Goal: Task Accomplishment & Management: Manage account settings

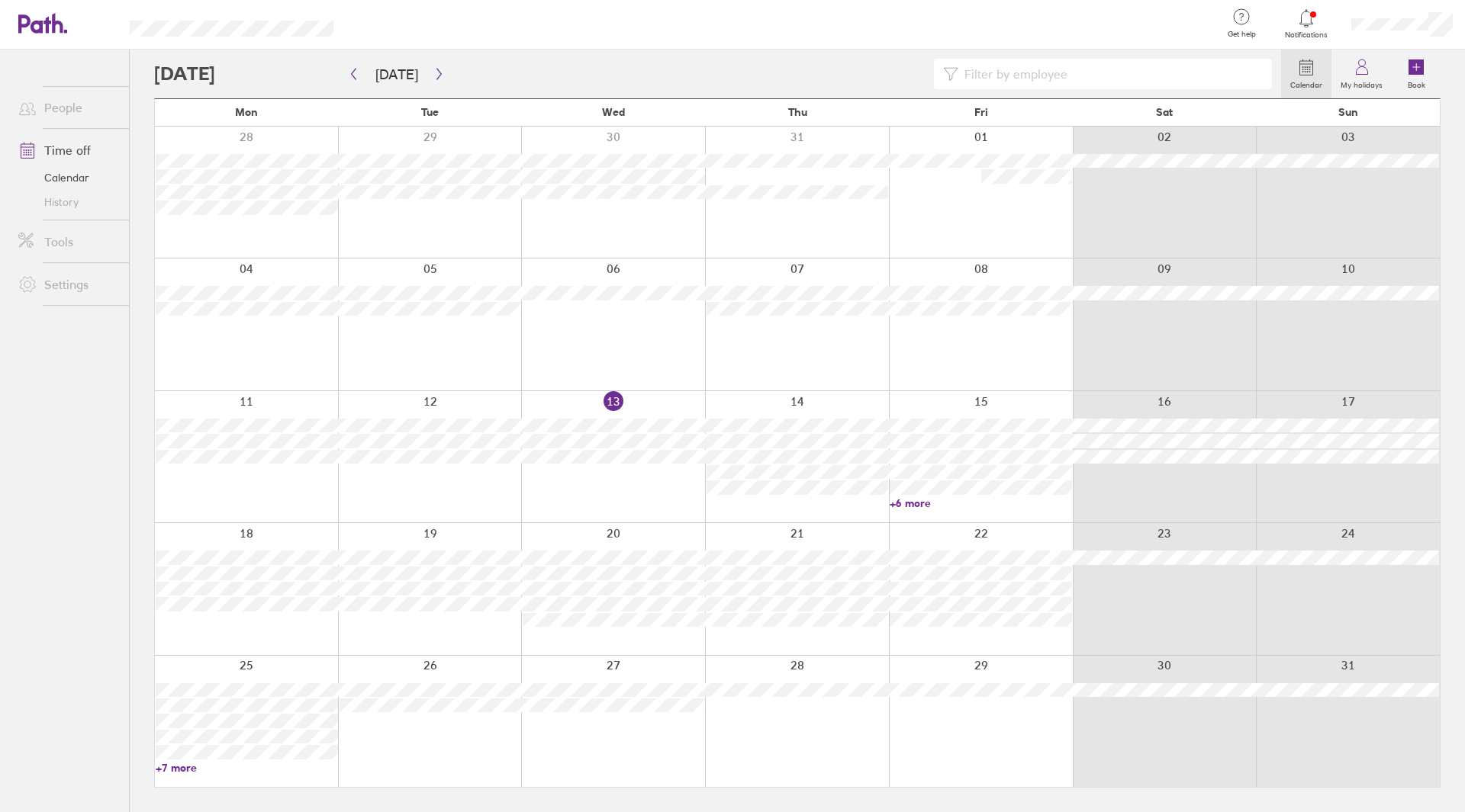
click at [940, 629] on div at bounding box center [980, 589] width 184 height 131
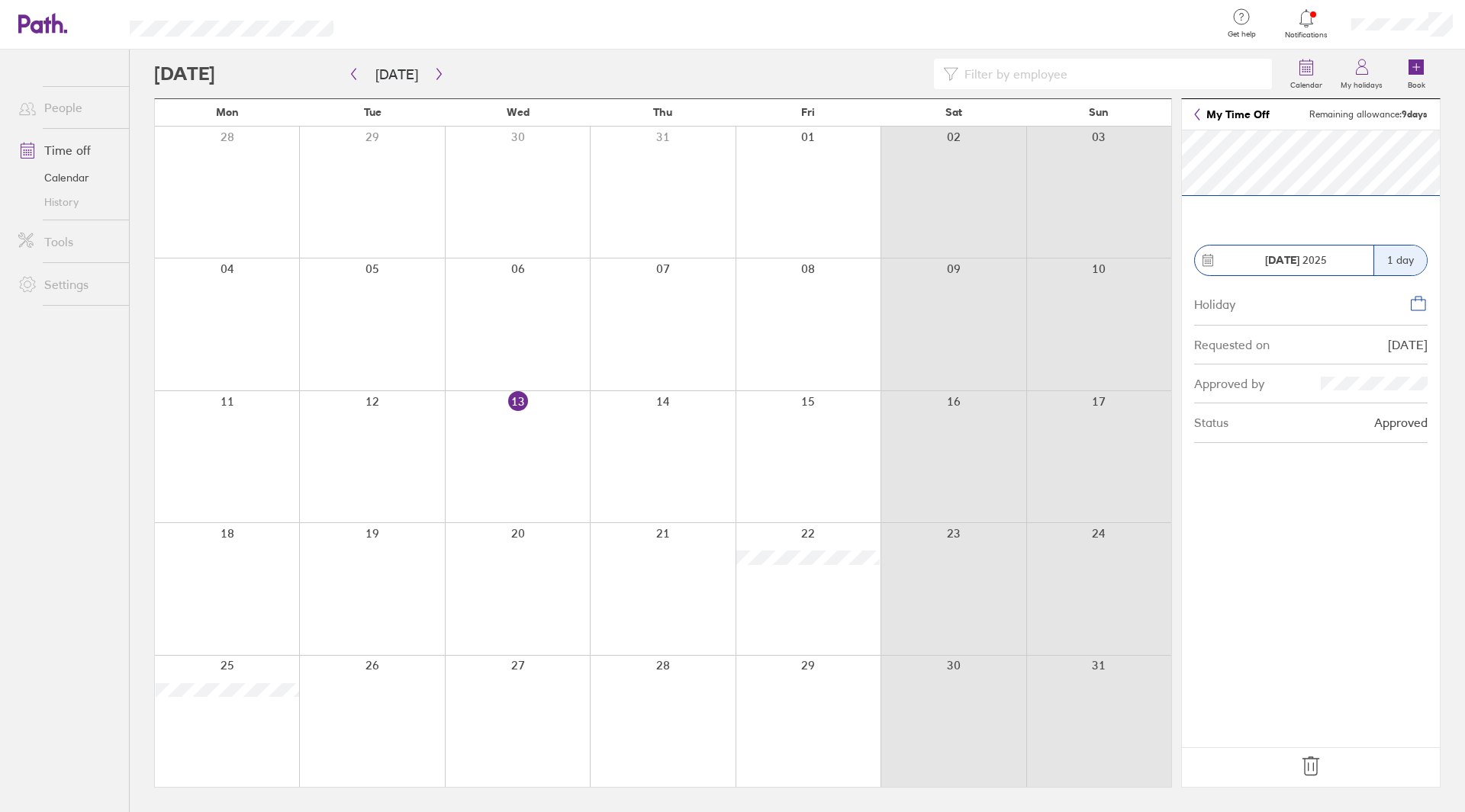
click at [1308, 765] on icon at bounding box center [1311, 767] width 16 height 18
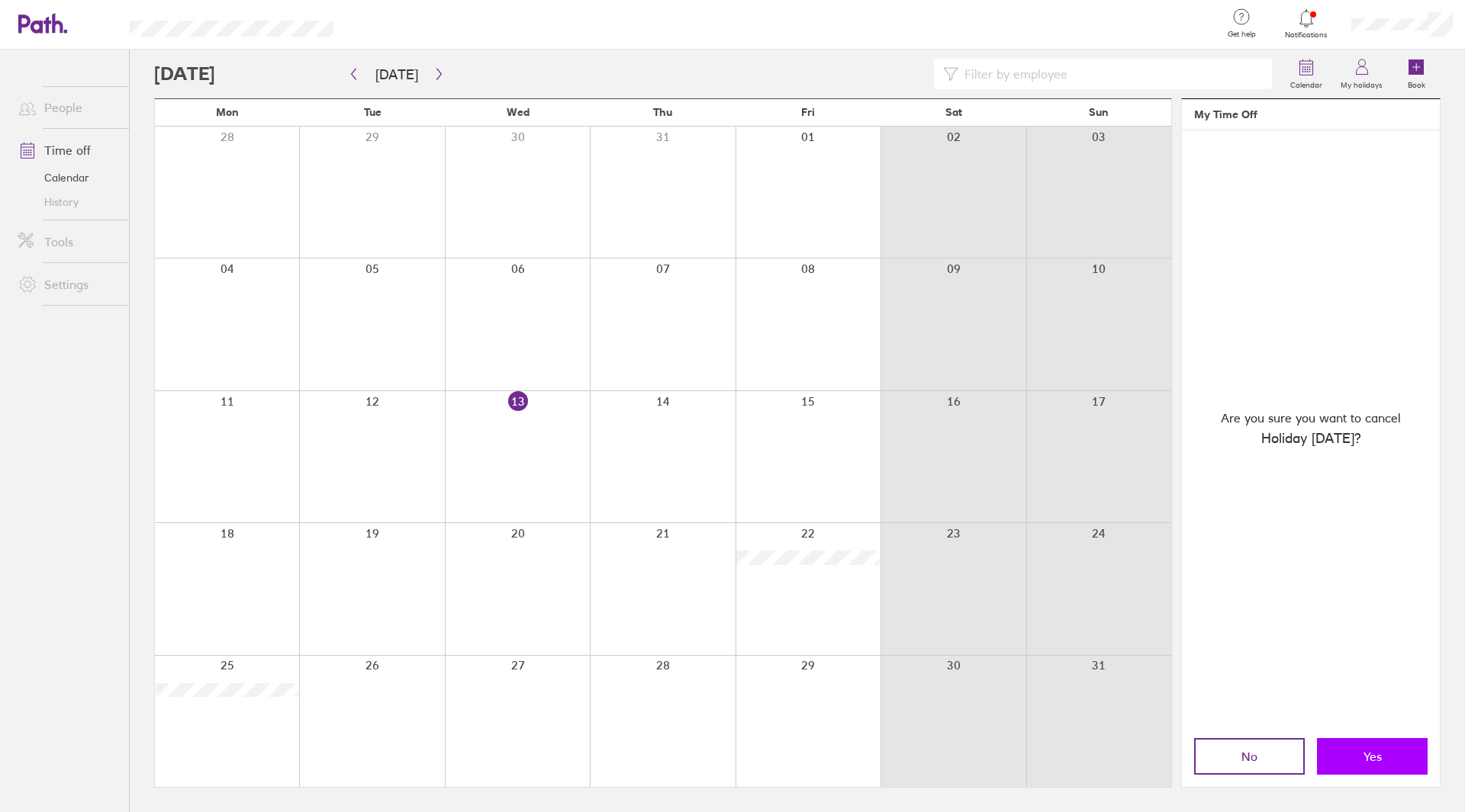
click at [1383, 756] on button "Yes" at bounding box center [1372, 756] width 111 height 37
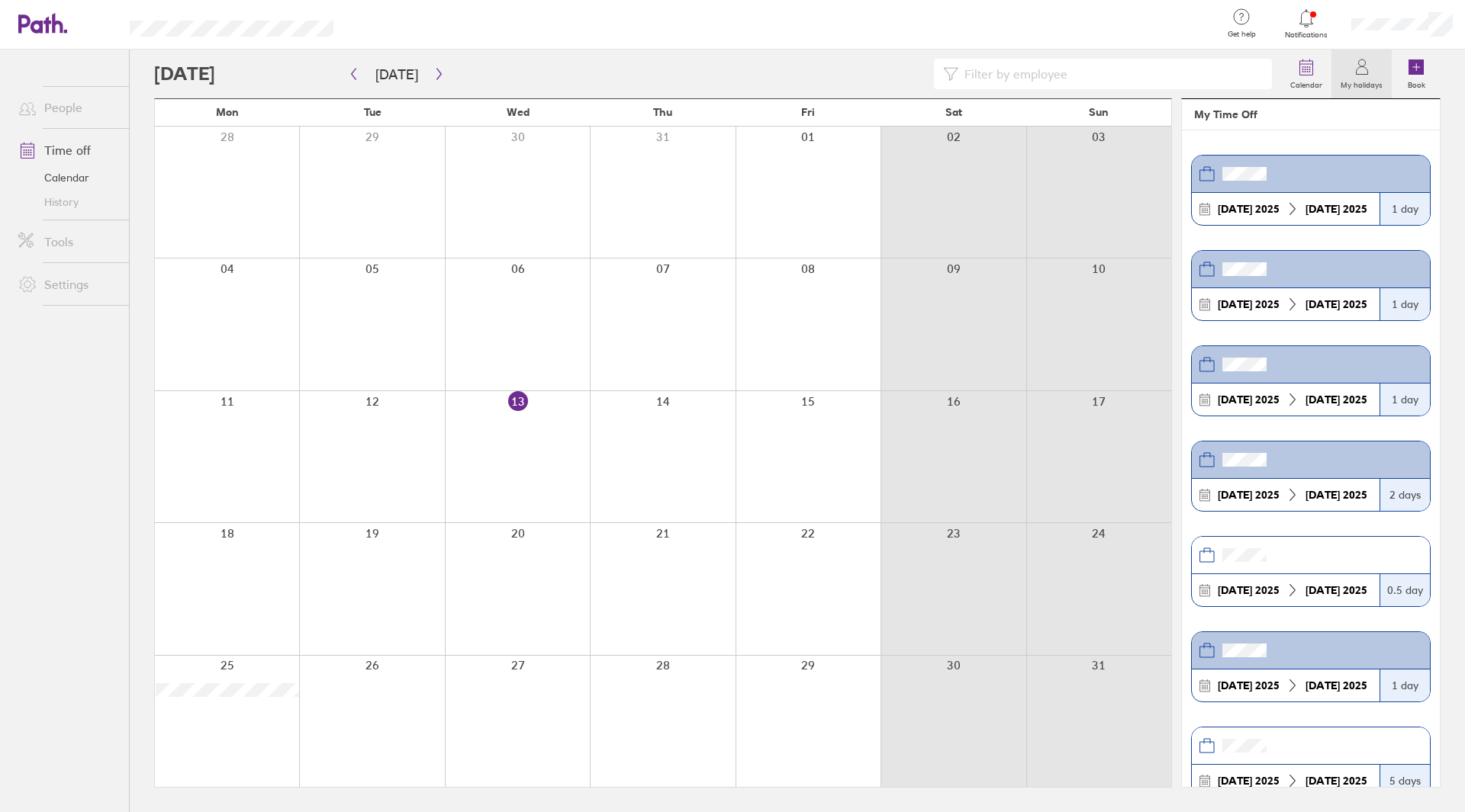
click at [50, 27] on icon at bounding box center [42, 23] width 48 height 21
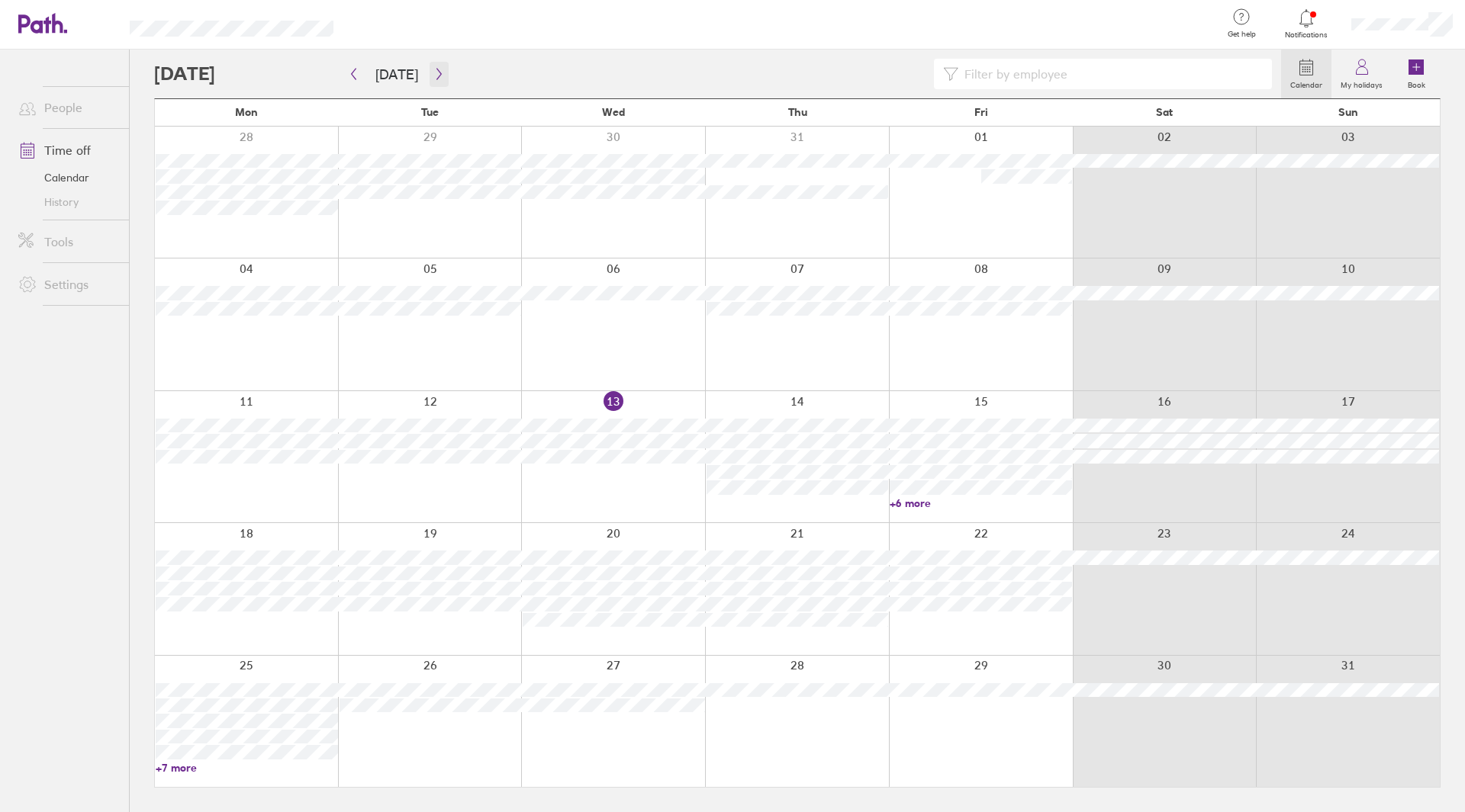
click at [436, 70] on icon "button" at bounding box center [439, 75] width 5 height 11
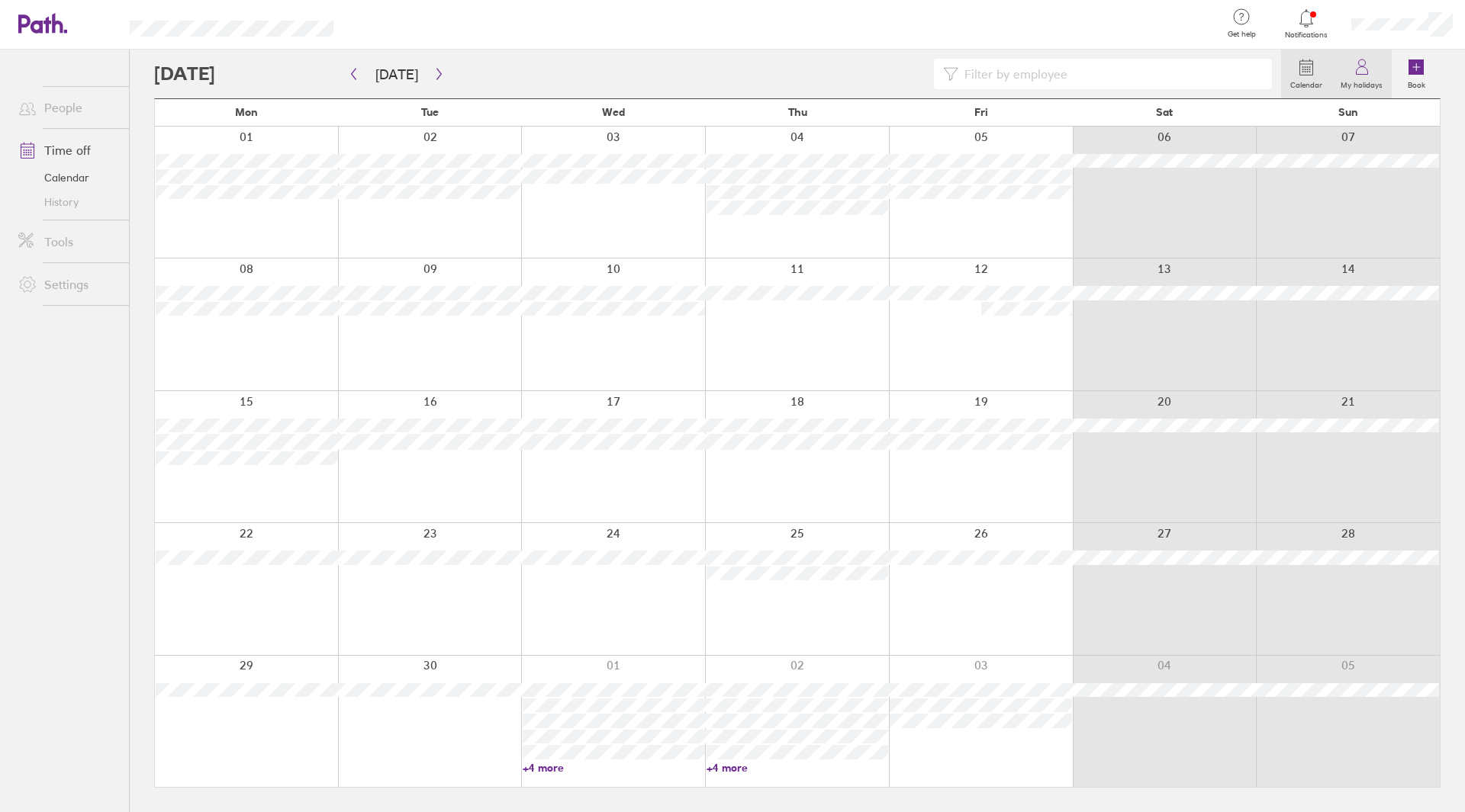
click at [1375, 58] on link "My holidays" at bounding box center [1361, 73] width 60 height 48
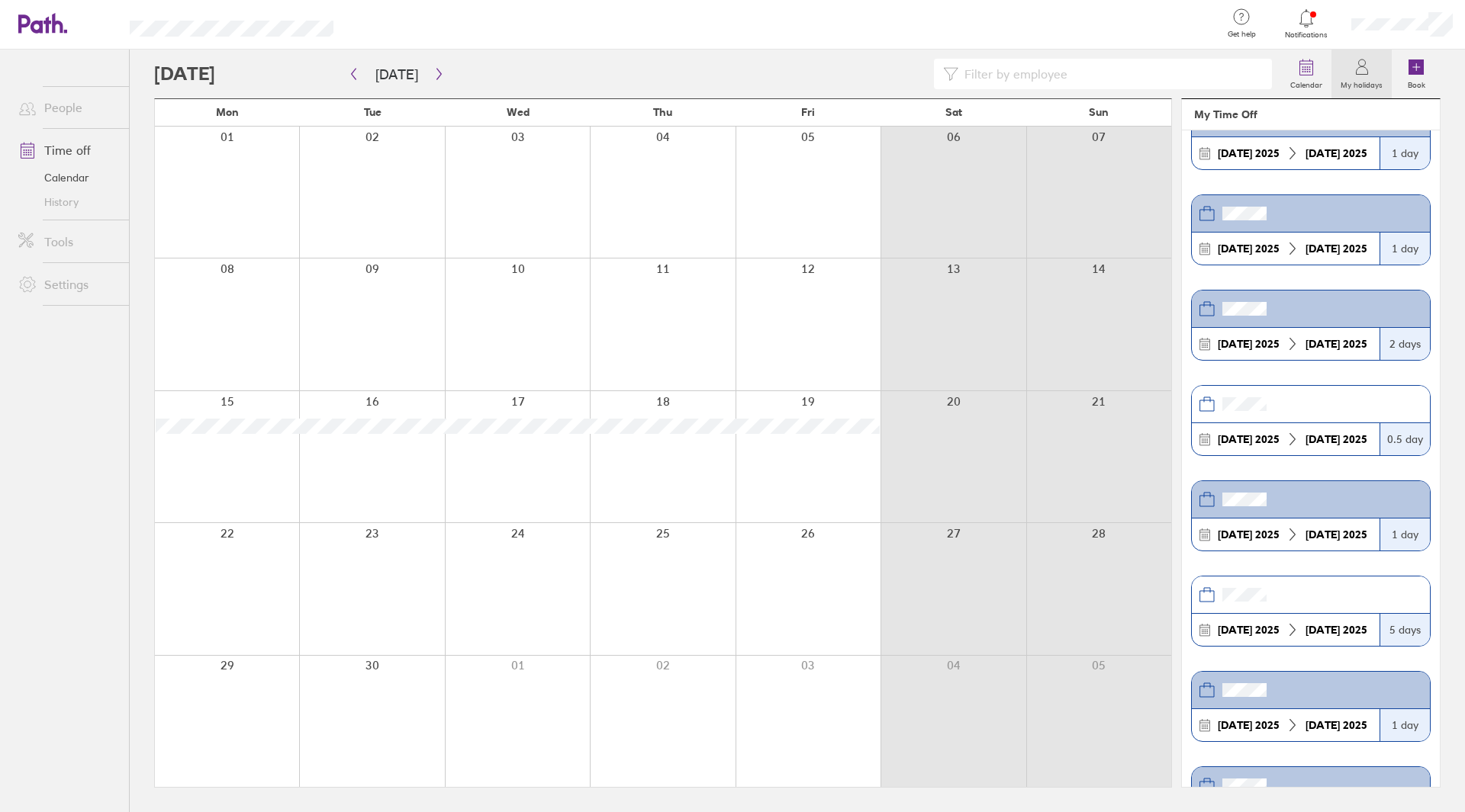
scroll to position [150, 0]
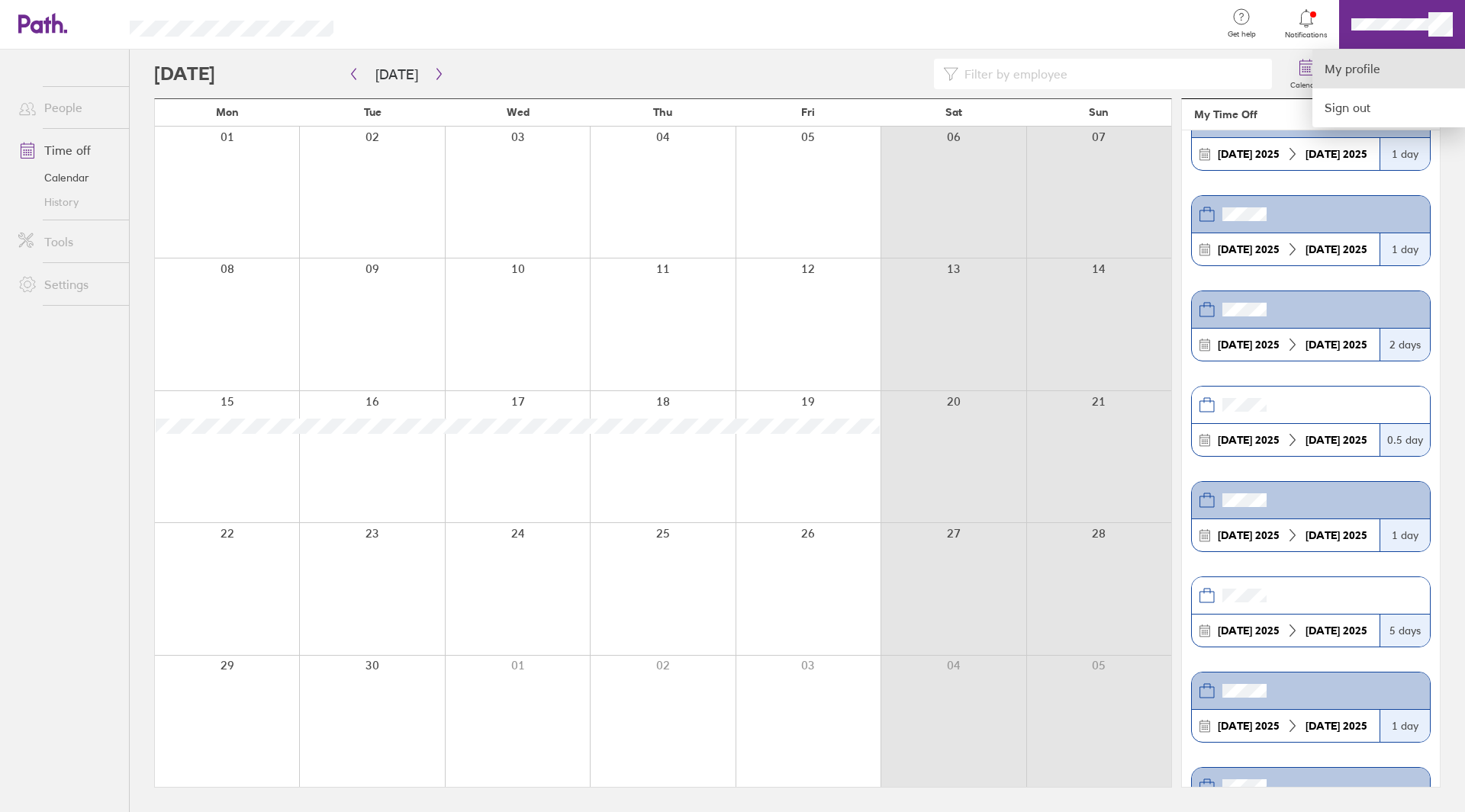
click at [1378, 64] on link "My profile" at bounding box center [1389, 68] width 153 height 39
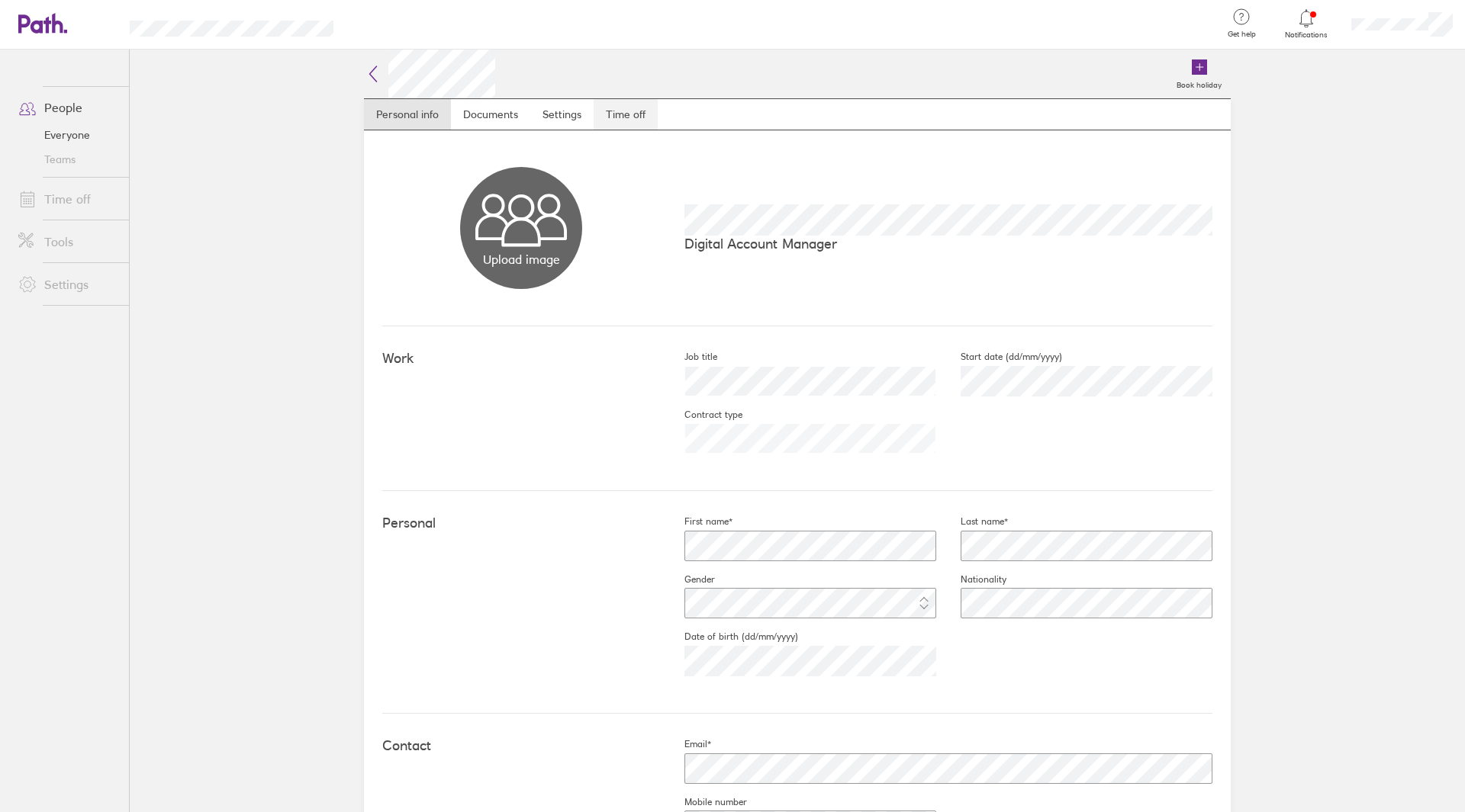
click at [615, 113] on link "Time off" at bounding box center [626, 114] width 64 height 30
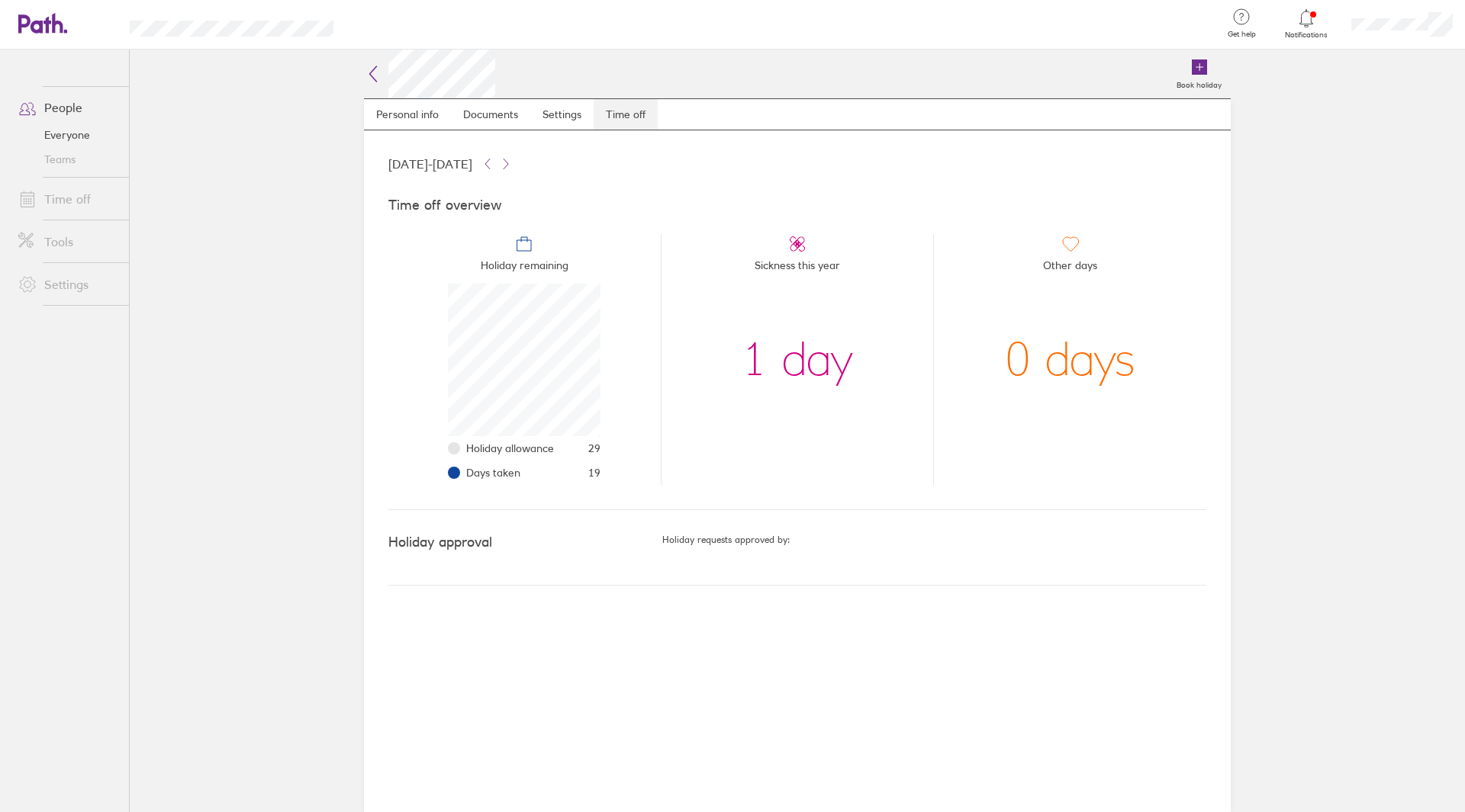
scroll to position [153, 153]
click at [476, 130] on link "Documents" at bounding box center [490, 114] width 80 height 30
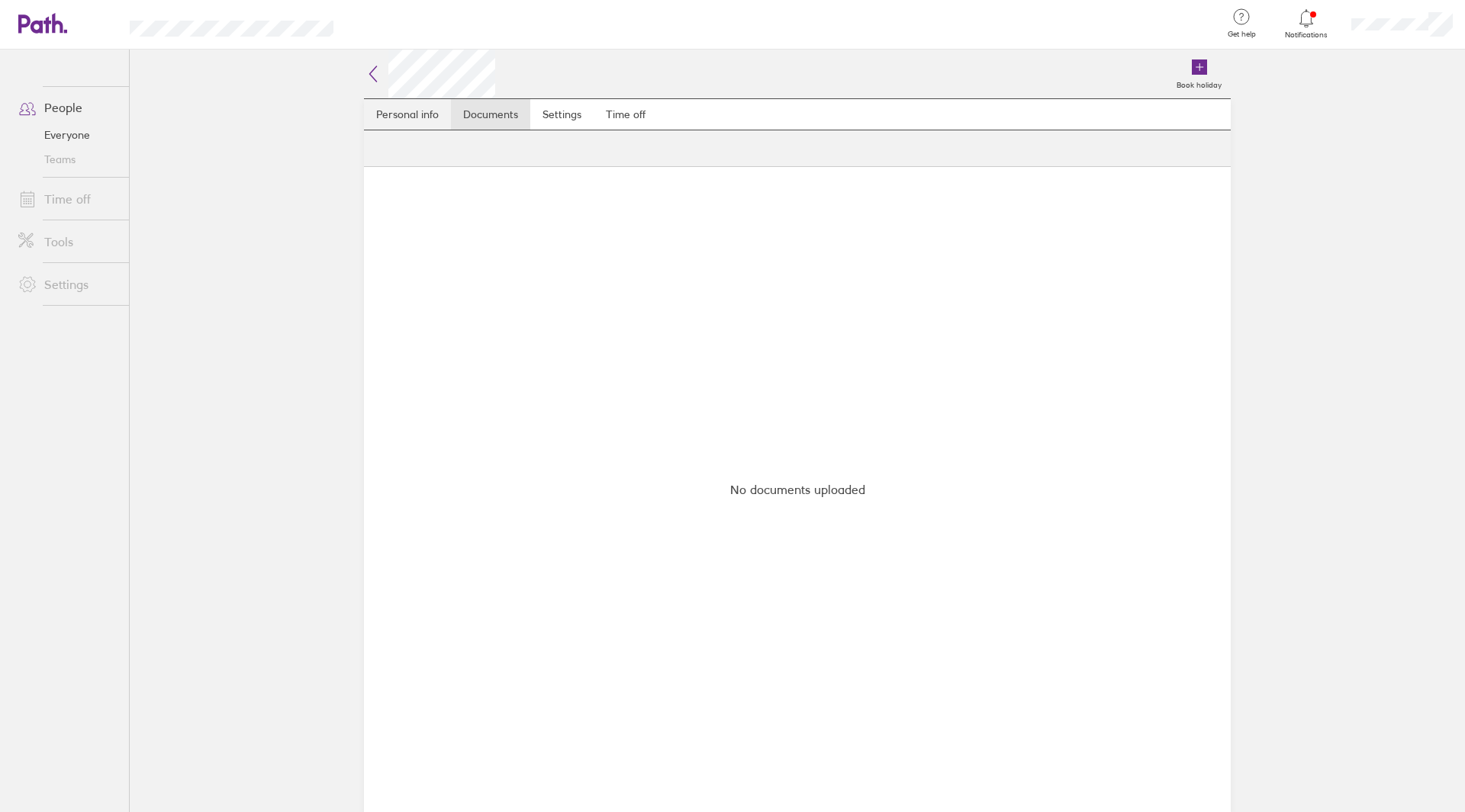
click at [423, 115] on link "Personal info" at bounding box center [407, 114] width 87 height 30
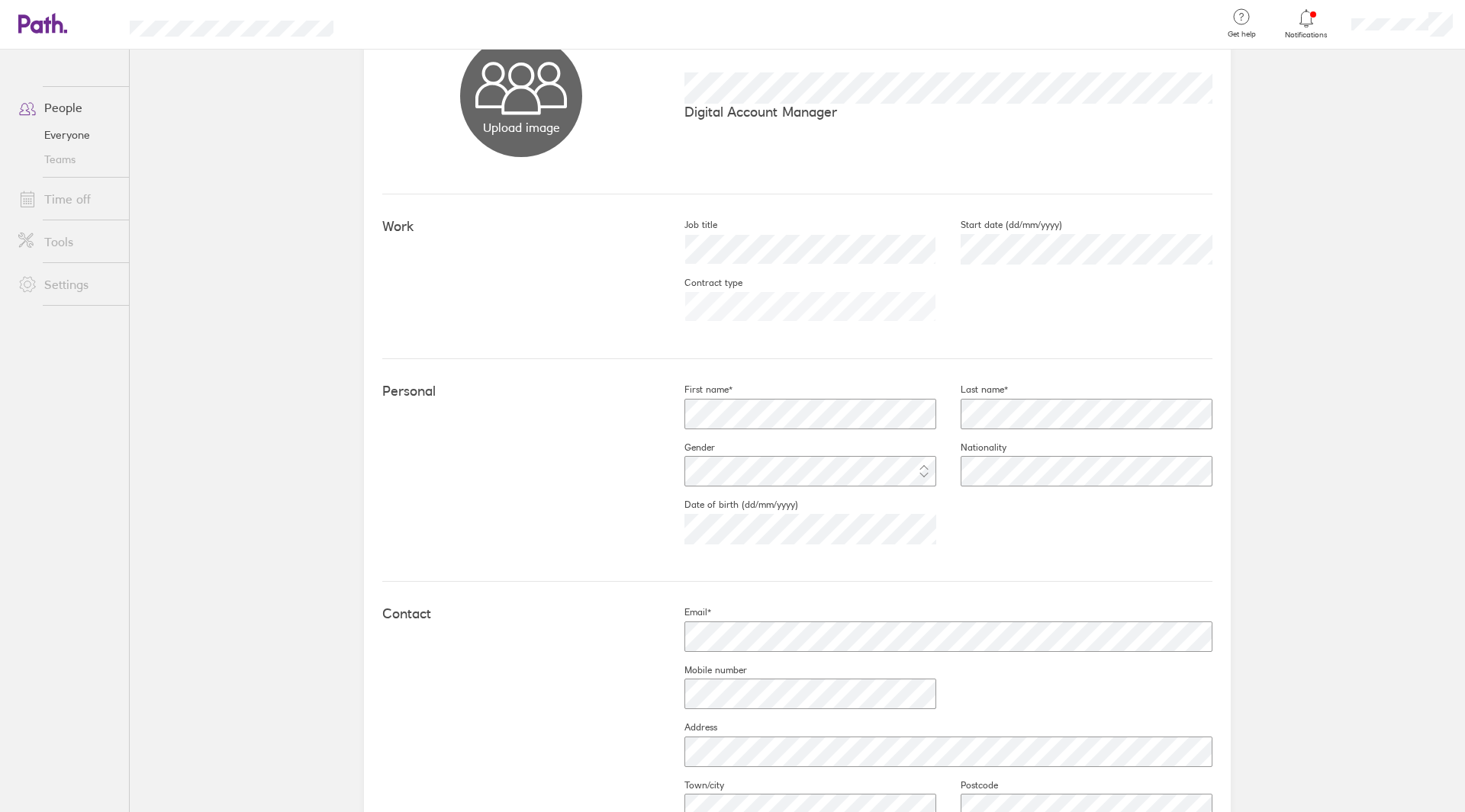
scroll to position [131, 0]
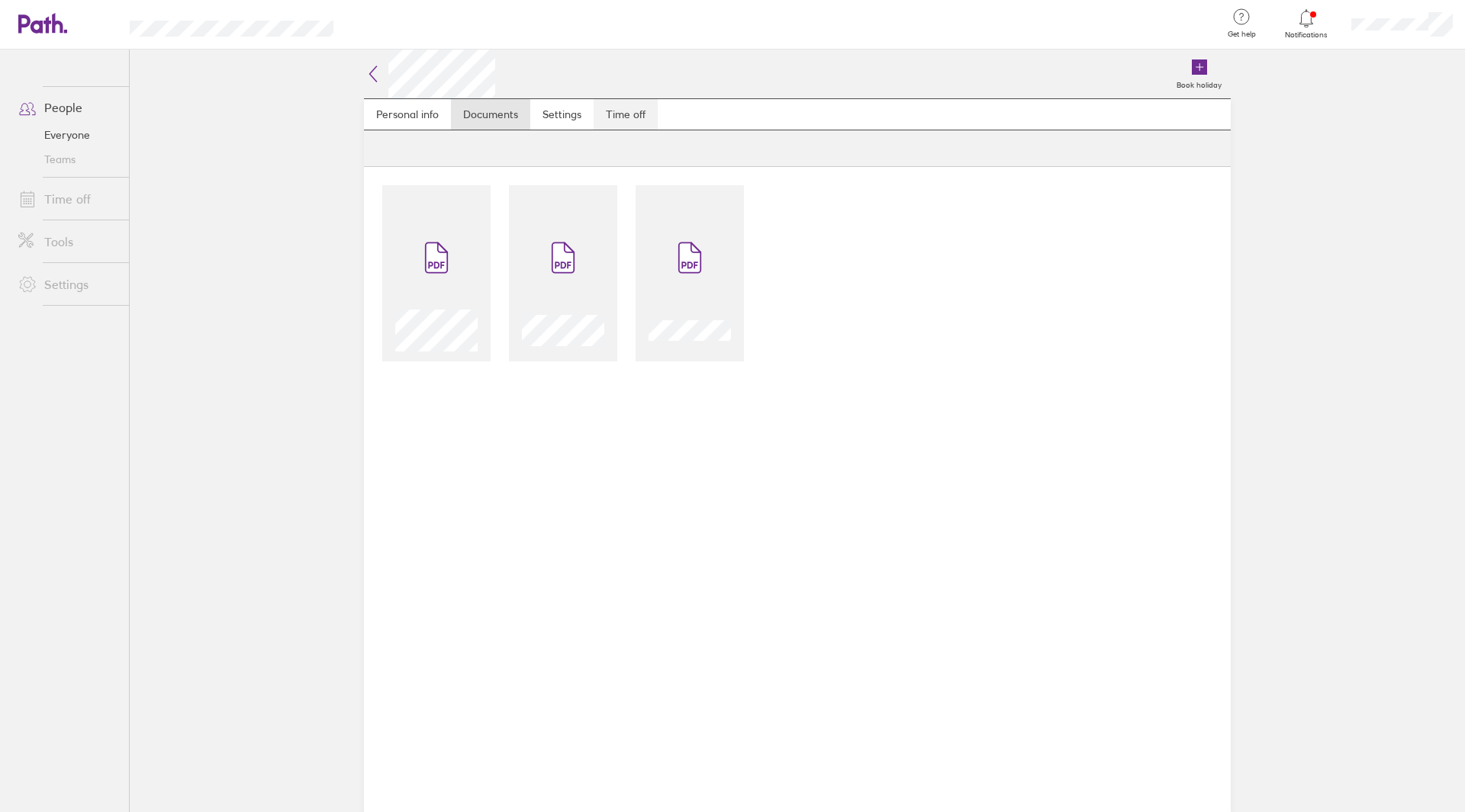
drag, startPoint x: 54, startPoint y: 0, endPoint x: 626, endPoint y: 108, distance: 582.1
click at [626, 108] on link "Time off" at bounding box center [626, 114] width 64 height 30
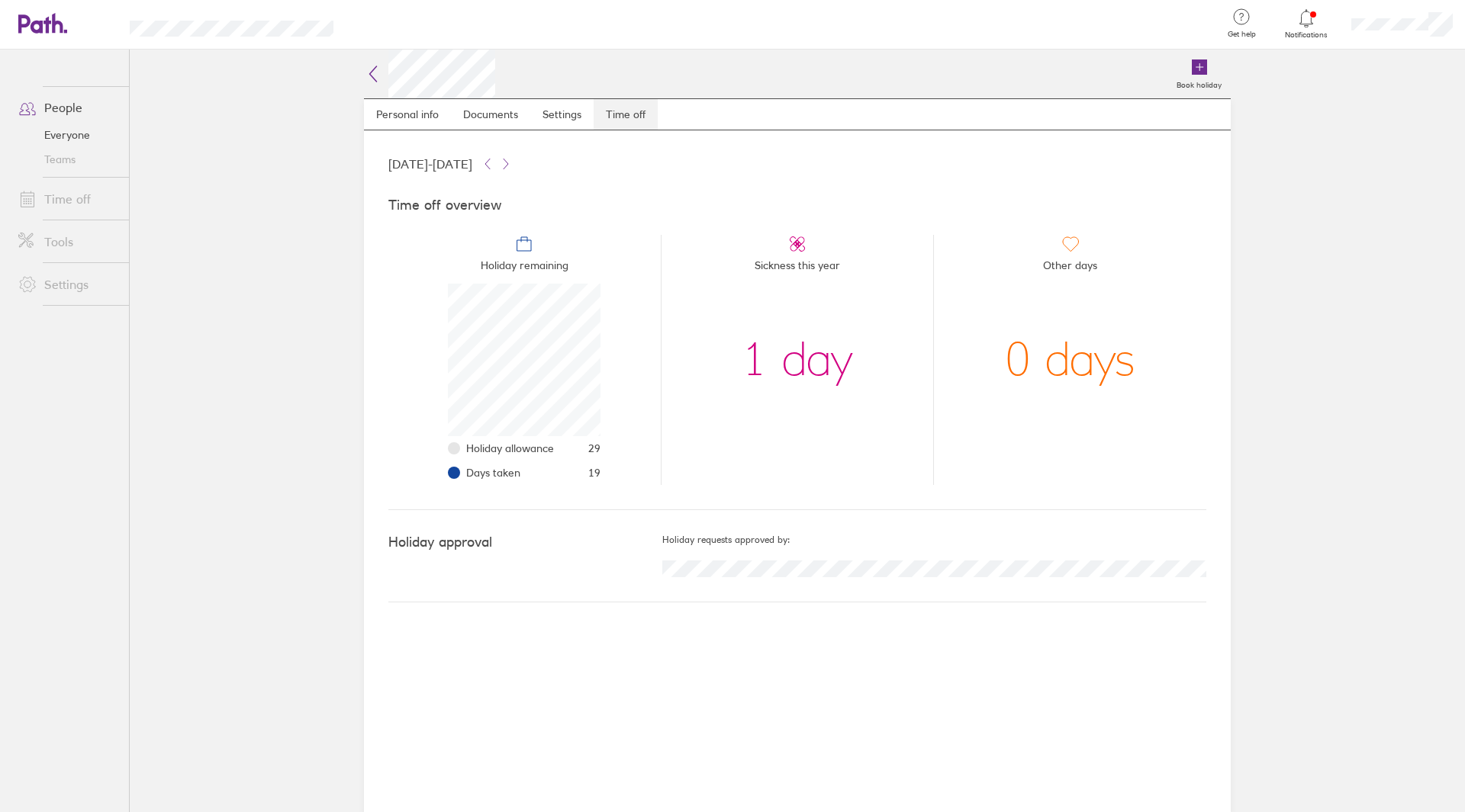
scroll to position [153, 153]
click at [1080, 611] on div "[DATE] - [DATE] Time off overview Holiday remaining Holiday allowance 29 Days t…" at bounding box center [797, 471] width 866 height 682
click at [1095, 642] on div "[DATE] - [DATE] Time off overview Holiday remaining Holiday allowance 29 Days t…" at bounding box center [797, 471] width 866 height 682
